Goal: Check status: Check status

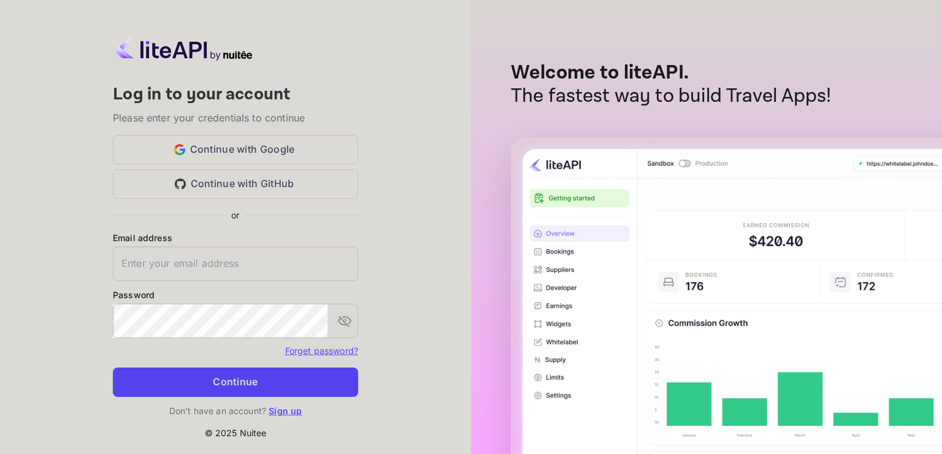
type input "[EMAIL_ADDRESS][DOMAIN_NAME]"
click at [245, 386] on button "Continue" at bounding box center [235, 381] width 245 height 29
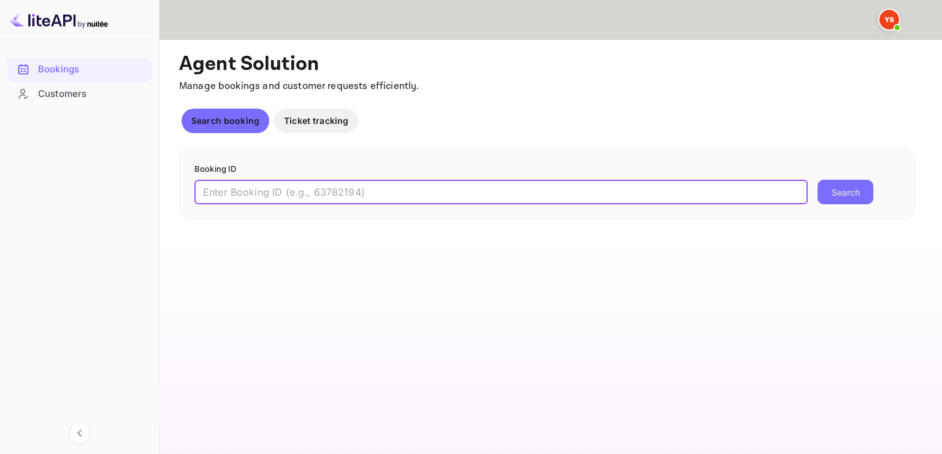
click at [310, 192] on input "text" at bounding box center [500, 192] width 613 height 25
paste input "9440237"
type input "9440237"
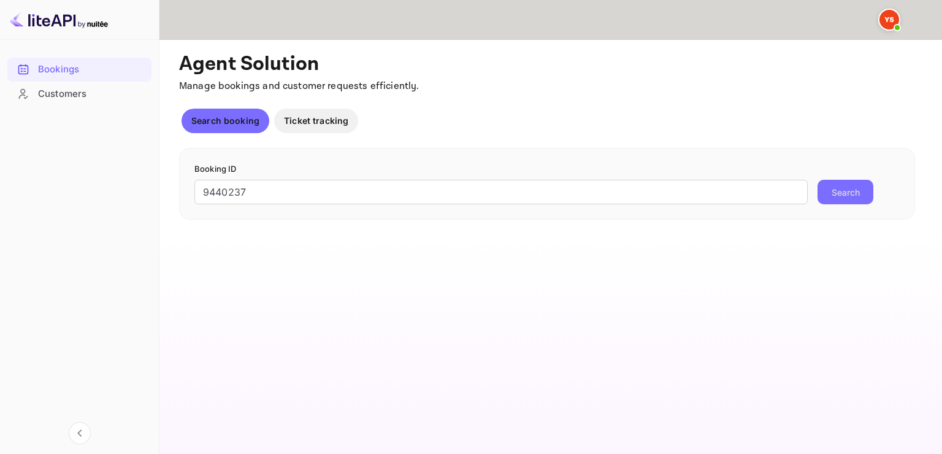
click at [832, 193] on button "Search" at bounding box center [845, 192] width 56 height 25
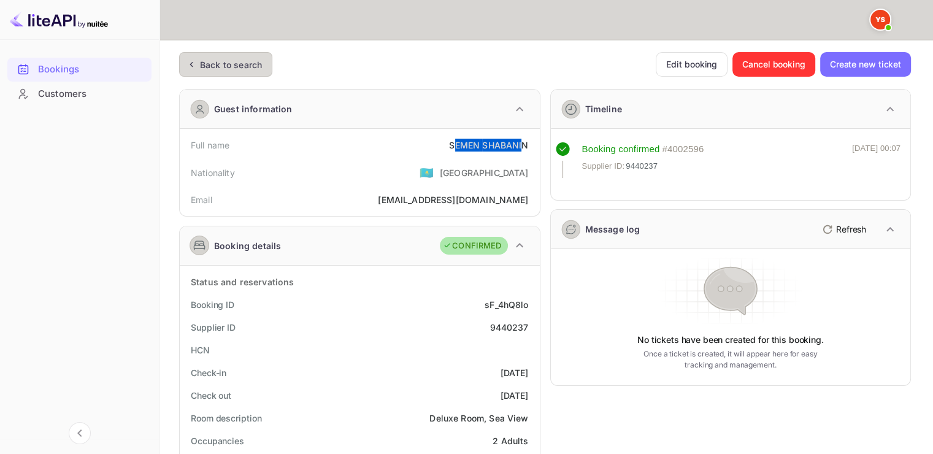
drag, startPoint x: 452, startPoint y: 145, endPoint x: 525, endPoint y: 140, distance: 73.1
click at [525, 140] on div "SEMEN SHABANIN" at bounding box center [488, 145] width 79 height 13
click at [439, 147] on div "Full name [PERSON_NAME]" at bounding box center [360, 145] width 350 height 23
drag, startPoint x: 444, startPoint y: 144, endPoint x: 529, endPoint y: 137, distance: 84.9
click at [529, 137] on div "Full name [PERSON_NAME]" at bounding box center [360, 145] width 350 height 23
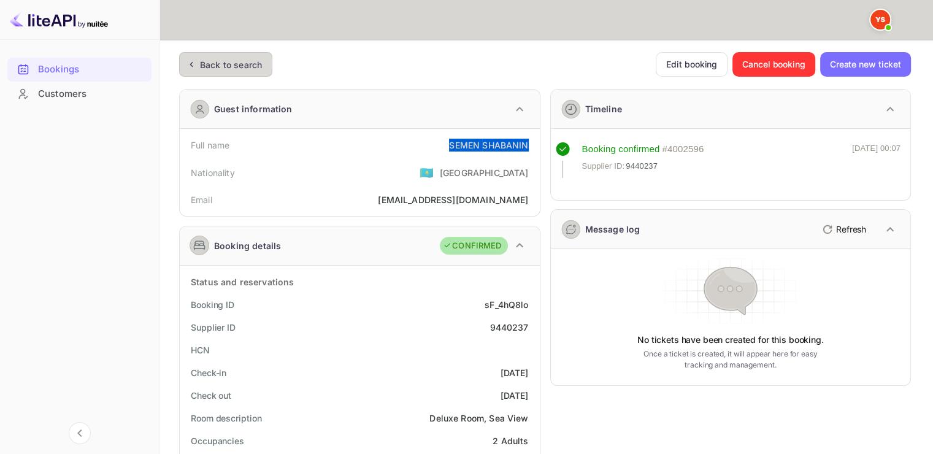
copy div "SEMEN SHABANIN"
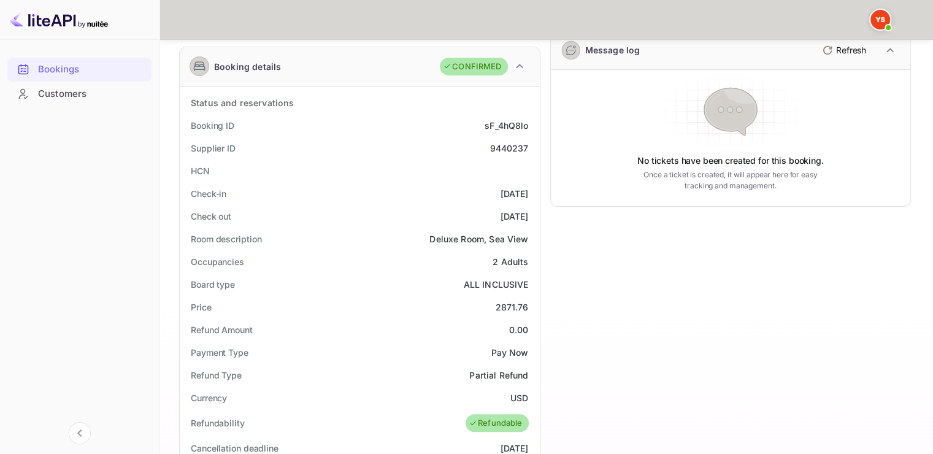
scroll to position [184, 0]
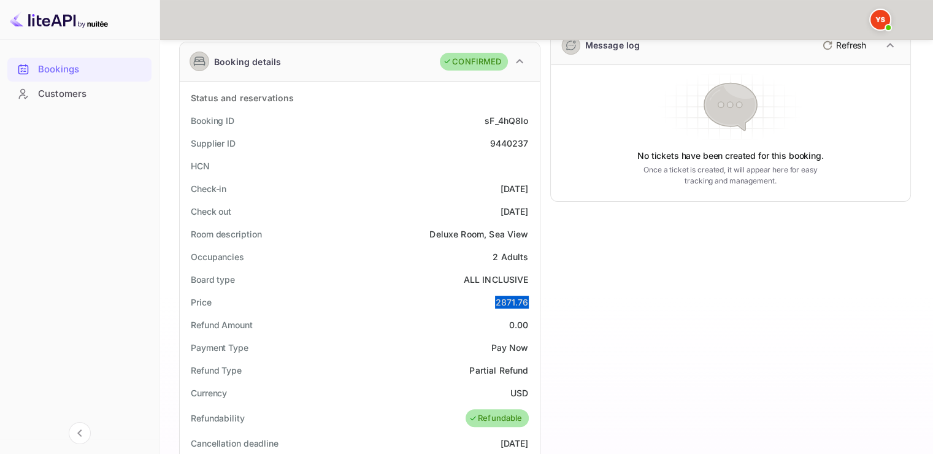
drag, startPoint x: 496, startPoint y: 300, endPoint x: 530, endPoint y: 299, distance: 34.3
click at [530, 299] on div "Price 2871.76" at bounding box center [360, 302] width 350 height 23
copy div "2871.76"
